Goal: Task Accomplishment & Management: Complete application form

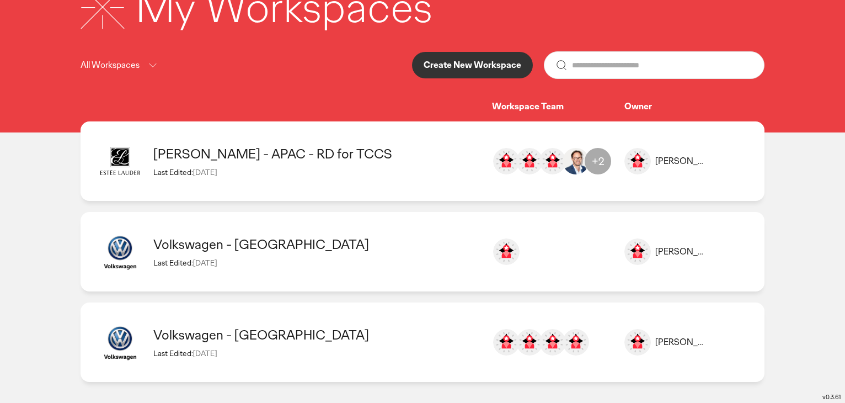
scroll to position [93, 0]
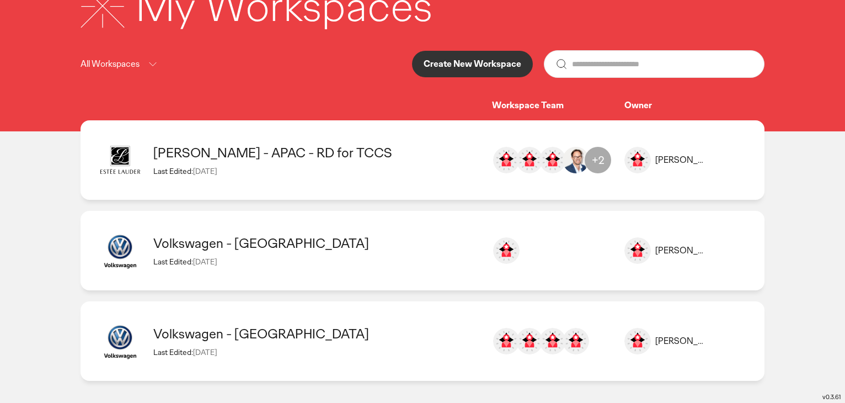
click at [289, 249] on div "Volkswagen - [GEOGRAPHIC_DATA]" at bounding box center [317, 242] width 328 height 17
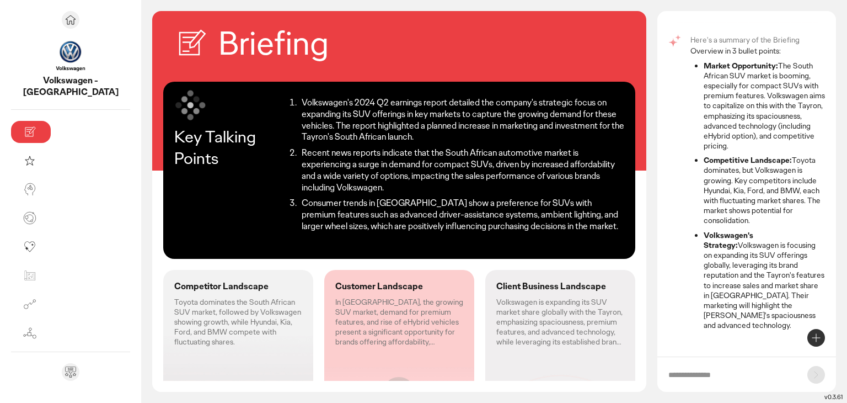
scroll to position [50, 0]
click at [815, 336] on icon at bounding box center [816, 337] width 13 height 13
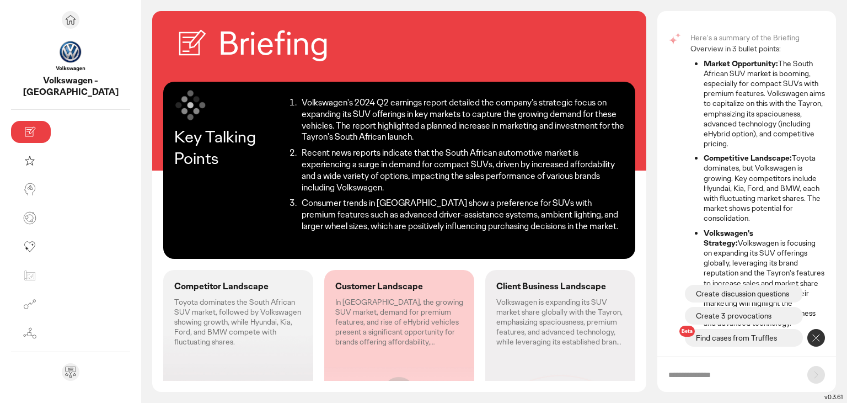
click at [768, 340] on p "Find cases from Truffles" at bounding box center [736, 337] width 81 height 11
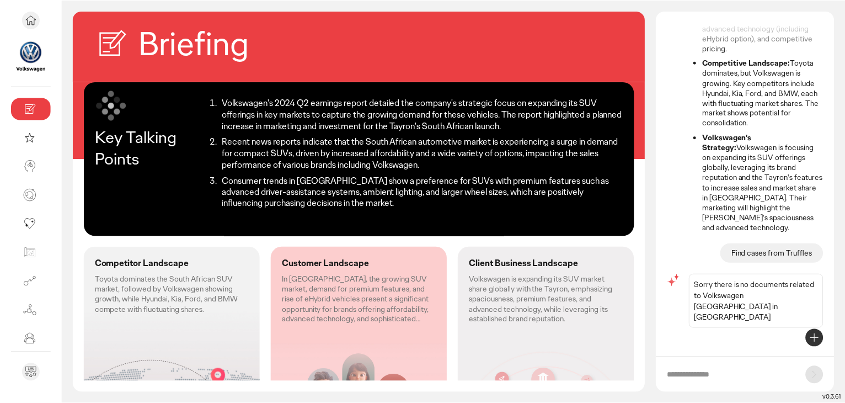
scroll to position [133, 0]
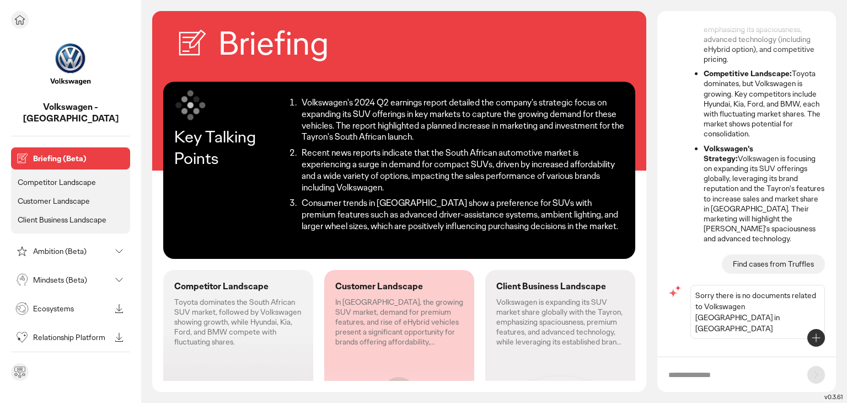
click at [22, 22] on icon at bounding box center [19, 19] width 13 height 13
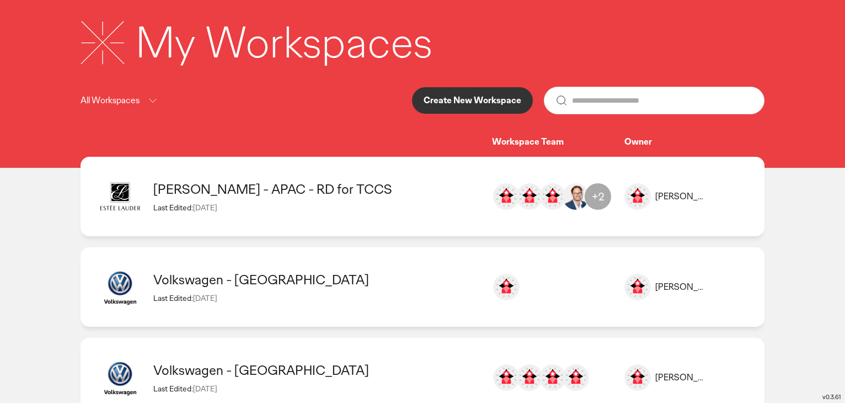
scroll to position [38, 0]
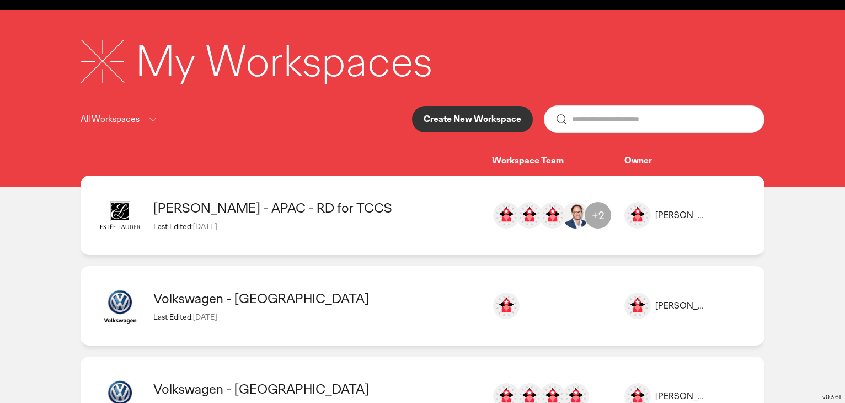
click at [341, 206] on div "[PERSON_NAME] - APAC - RD for TCCS" at bounding box center [317, 207] width 328 height 17
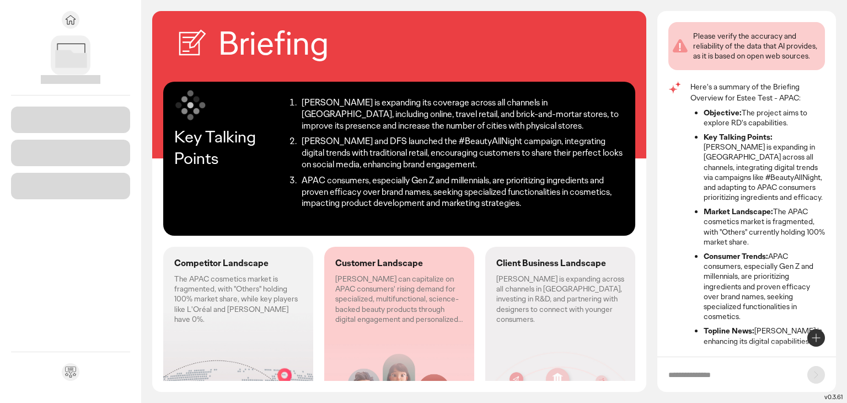
scroll to position [18, 0]
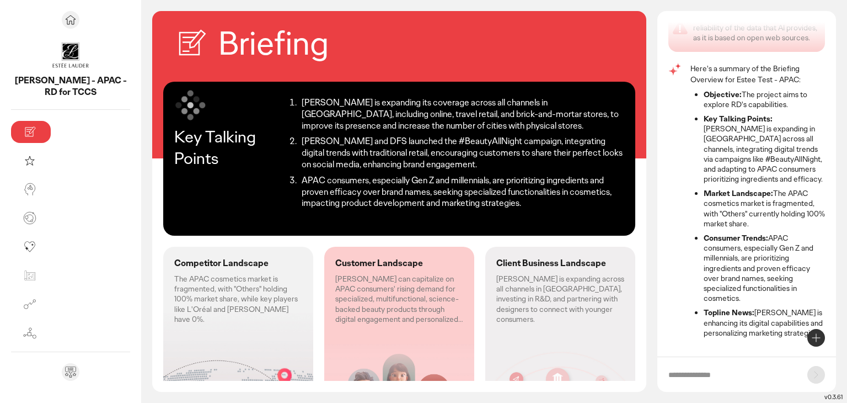
click at [819, 339] on icon at bounding box center [816, 337] width 13 height 13
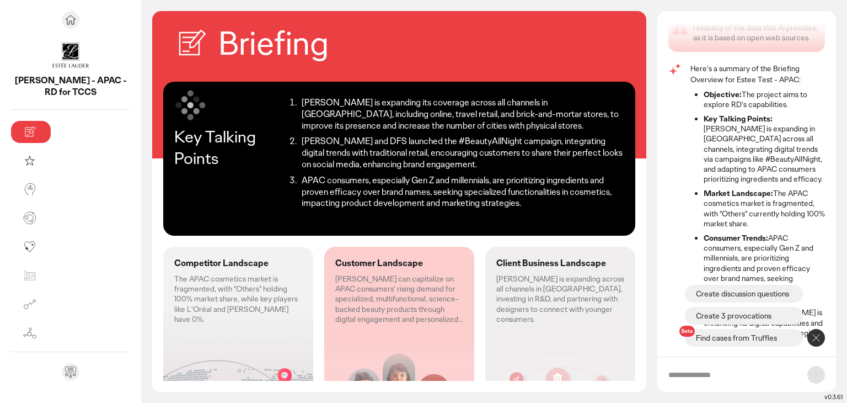
click at [753, 340] on p "Find cases from Truffles" at bounding box center [736, 337] width 81 height 11
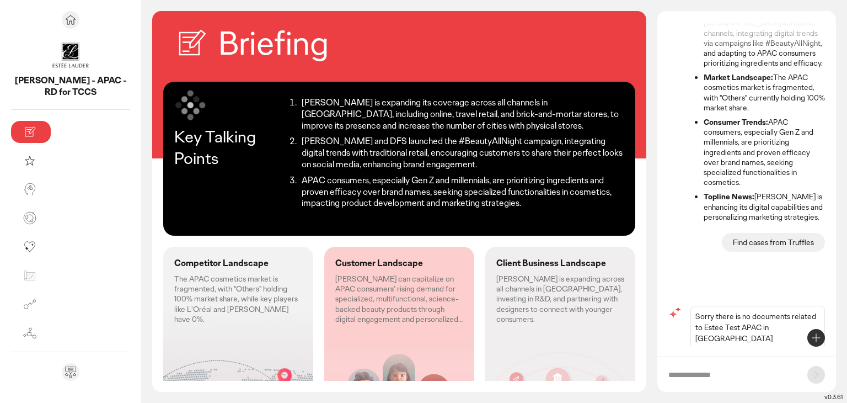
scroll to position [91, 0]
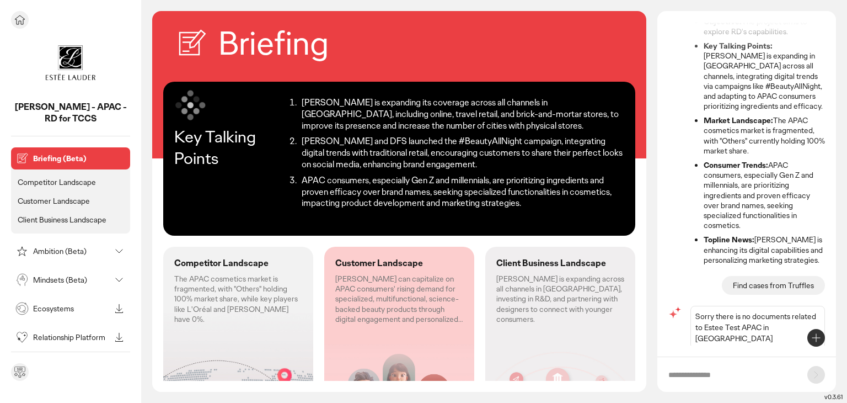
click at [24, 19] on icon at bounding box center [20, 19] width 10 height 9
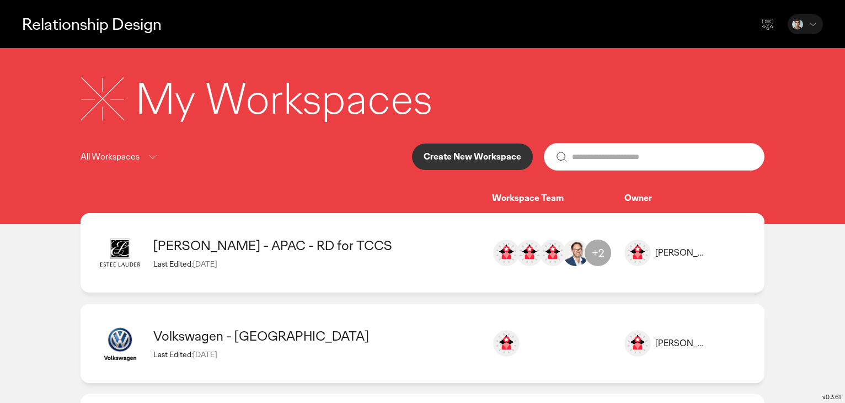
click at [484, 151] on button "Create New Workspace" at bounding box center [472, 156] width 121 height 26
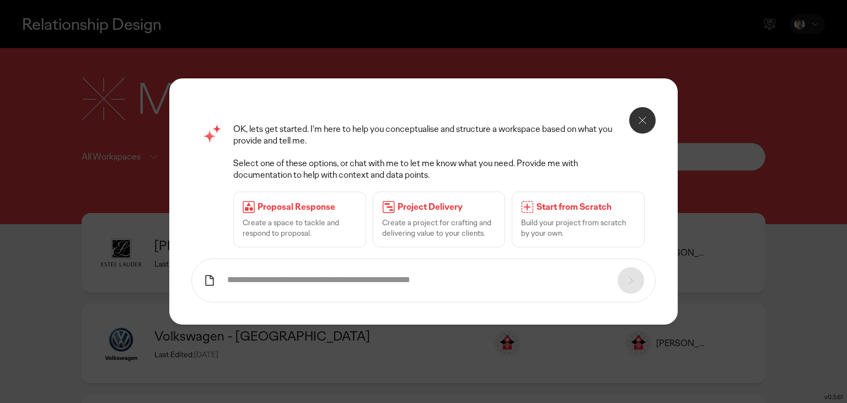
click at [451, 178] on p "Select one of these options, or chat with me to let me know what you need. Prov…" at bounding box center [439, 169] width 412 height 23
click at [421, 210] on p "Project Delivery" at bounding box center [447, 207] width 99 height 12
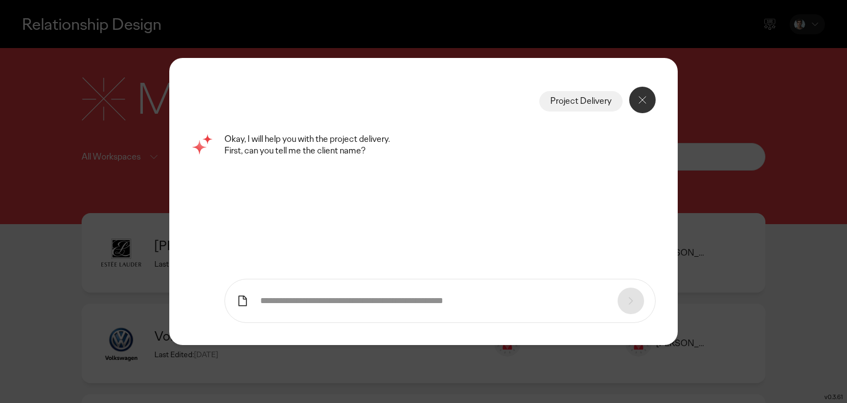
click at [425, 296] on input "text" at bounding box center [433, 301] width 346 height 12
click at [414, 301] on input "text" at bounding box center [433, 301] width 346 height 12
type input "********"
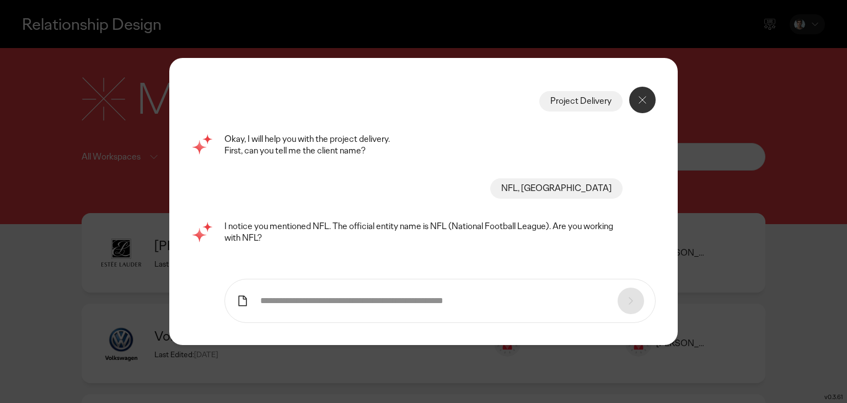
click at [482, 307] on form at bounding box center [440, 301] width 431 height 44
click at [462, 298] on input "text" at bounding box center [433, 301] width 346 height 12
type input "***"
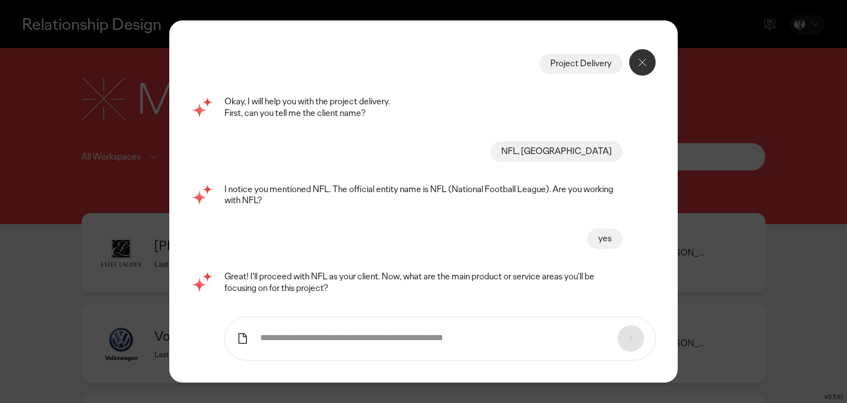
click at [420, 333] on input "text" at bounding box center [433, 338] width 346 height 12
click at [649, 51] on button at bounding box center [642, 62] width 26 height 26
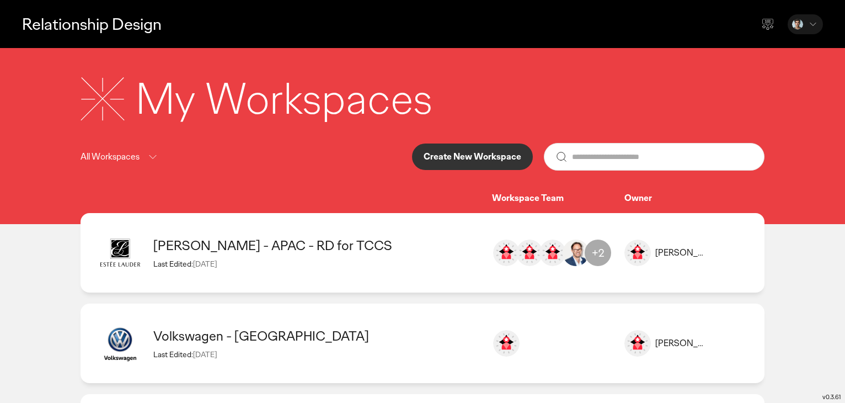
click at [501, 160] on p "Create New Workspace" at bounding box center [473, 156] width 98 height 9
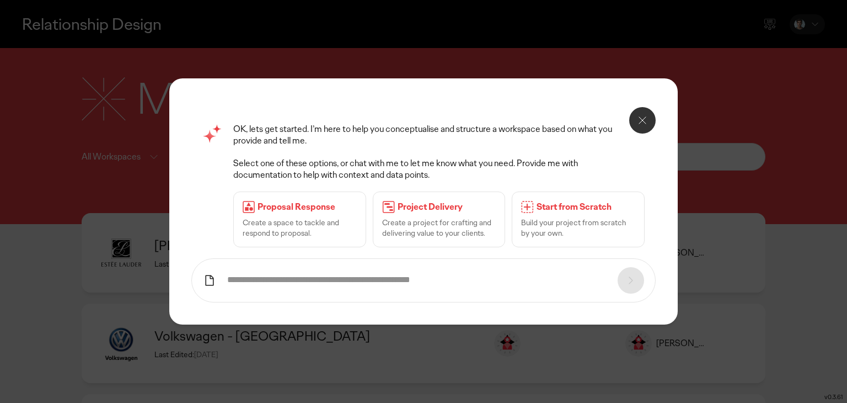
click at [580, 219] on p "Build your project from scratch by your own." at bounding box center [578, 227] width 114 height 20
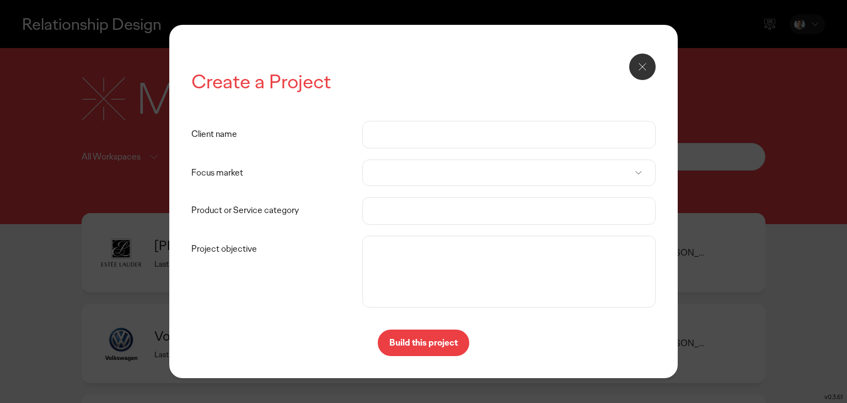
click at [639, 70] on icon at bounding box center [642, 66] width 13 height 13
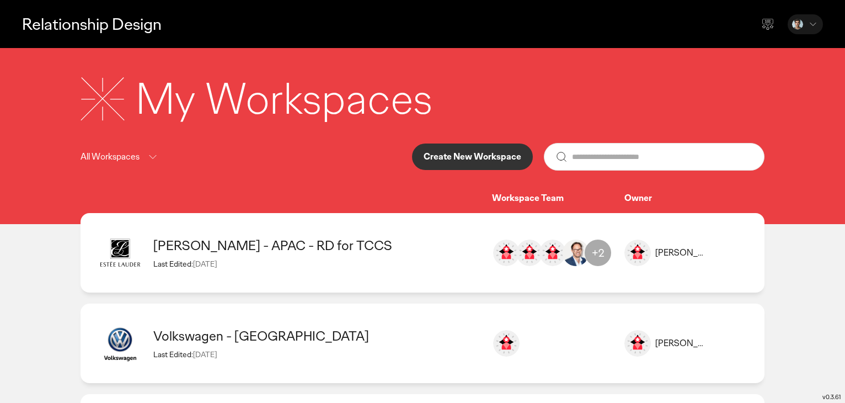
click at [474, 151] on button "Create New Workspace" at bounding box center [472, 156] width 121 height 26
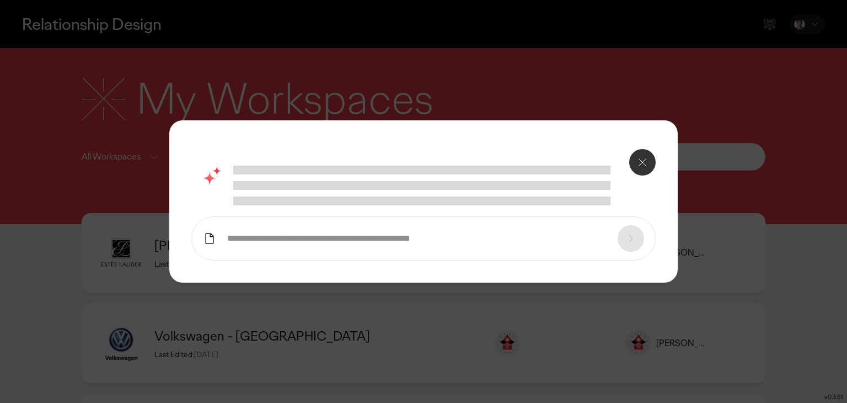
click at [372, 228] on form at bounding box center [423, 238] width 464 height 44
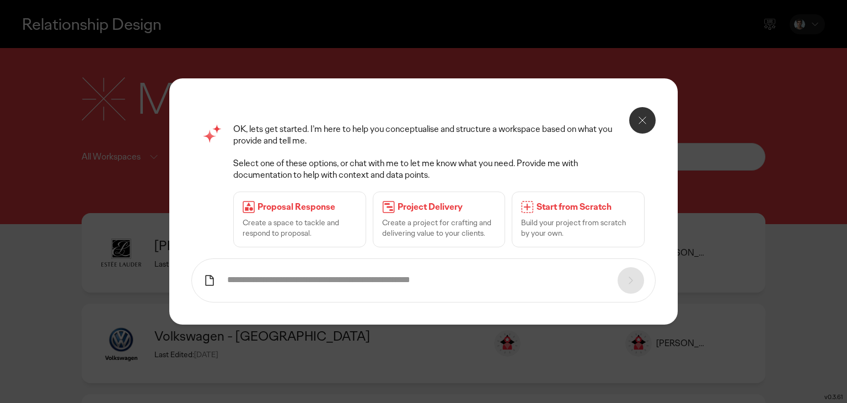
click at [373, 271] on form at bounding box center [423, 280] width 464 height 44
click at [324, 279] on input "text" at bounding box center [417, 280] width 380 height 12
type input "*"
type input "**********"
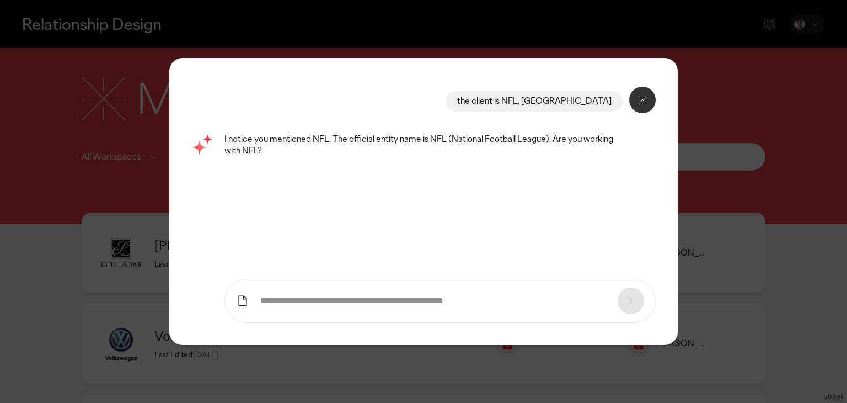
click at [309, 296] on input "text" at bounding box center [433, 301] width 346 height 12
type input "***"
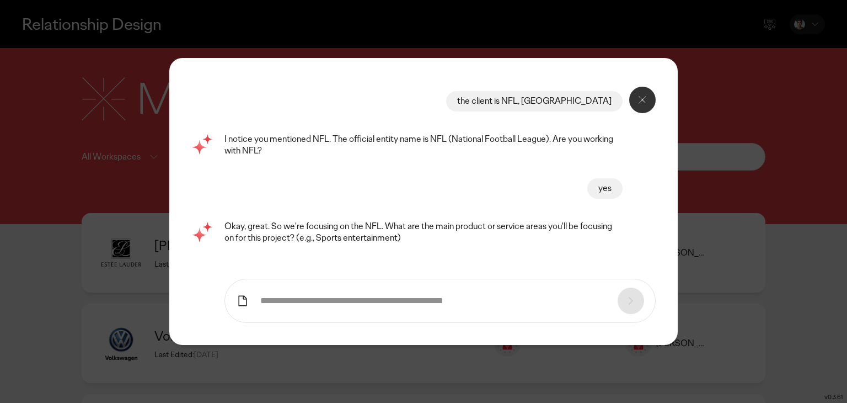
click at [309, 296] on input "text" at bounding box center [433, 301] width 346 height 12
type input "*"
type input "**********"
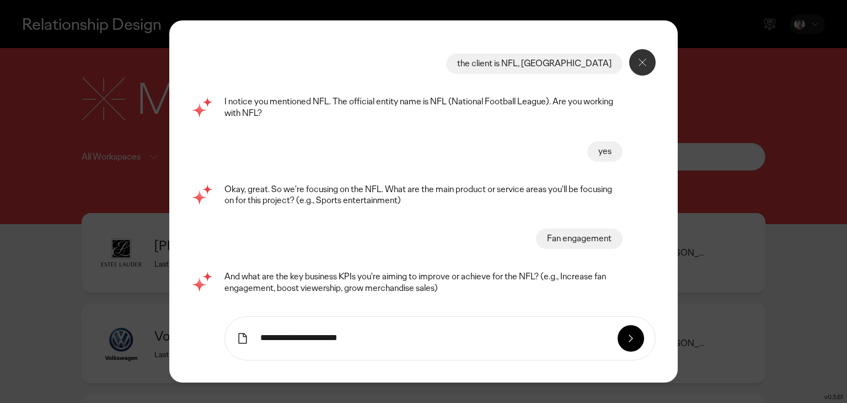
type input "**********"
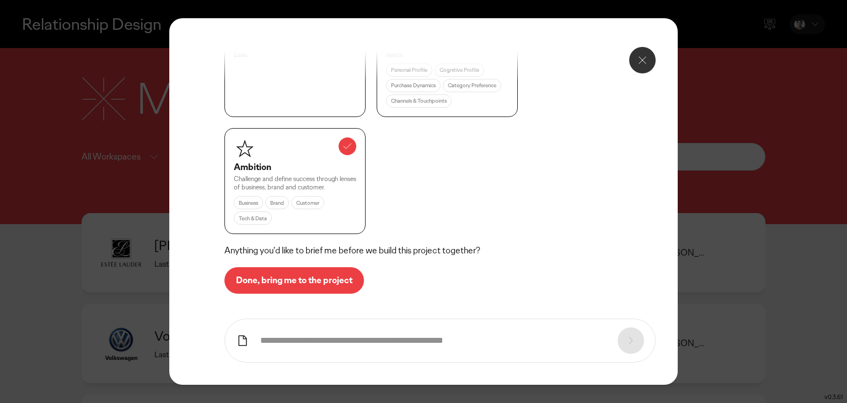
scroll to position [483, 0]
drag, startPoint x: 425, startPoint y: 303, endPoint x: 391, endPoint y: 221, distance: 88.7
click at [391, 221] on div "Briefing A brief analysis to gain insight into the client's business, industry,…" at bounding box center [424, 110] width 398 height 248
click at [321, 289] on button "Done, bring me to the project" at bounding box center [295, 279] width 140 height 26
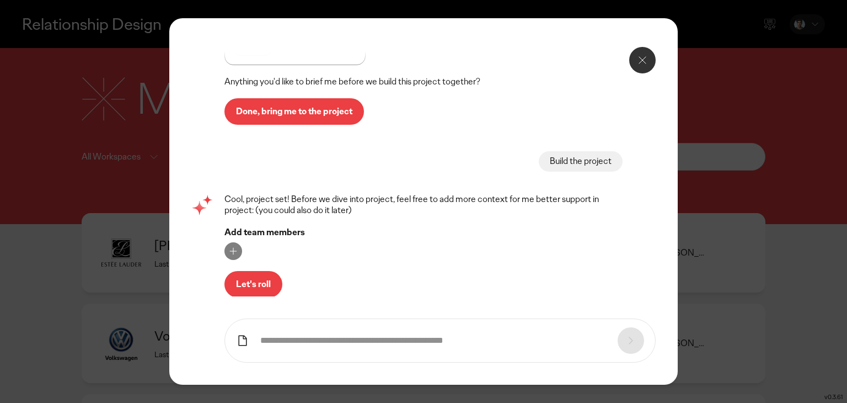
scroll to position [651, 0]
click at [269, 291] on button "Let's roll" at bounding box center [254, 283] width 58 height 26
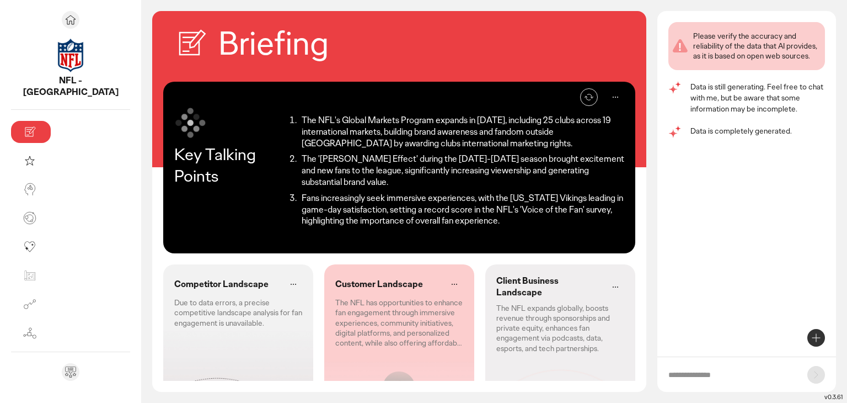
click at [813, 341] on icon at bounding box center [816, 337] width 13 height 13
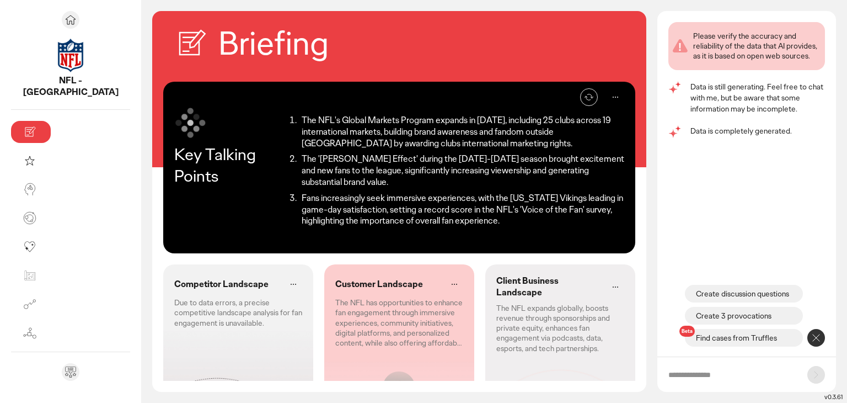
click at [748, 337] on p "Find cases from Truffles" at bounding box center [736, 337] width 81 height 11
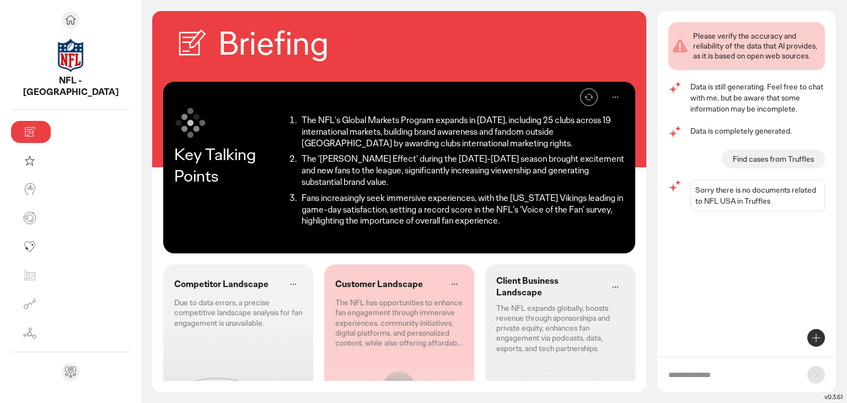
click at [815, 333] on icon at bounding box center [816, 337] width 13 height 13
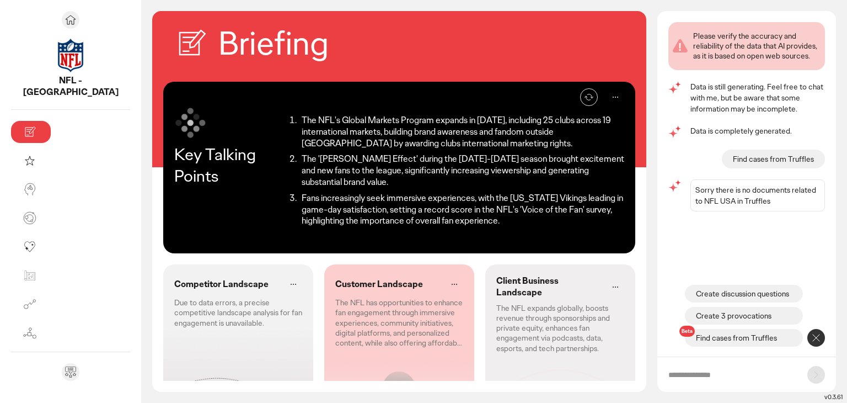
click at [761, 338] on p "Find cases from Truffles" at bounding box center [736, 337] width 81 height 11
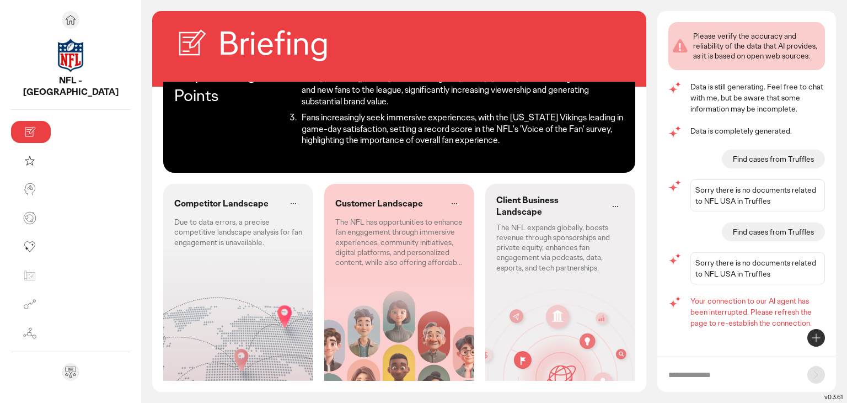
scroll to position [82, 0]
